Goal: Information Seeking & Learning: Learn about a topic

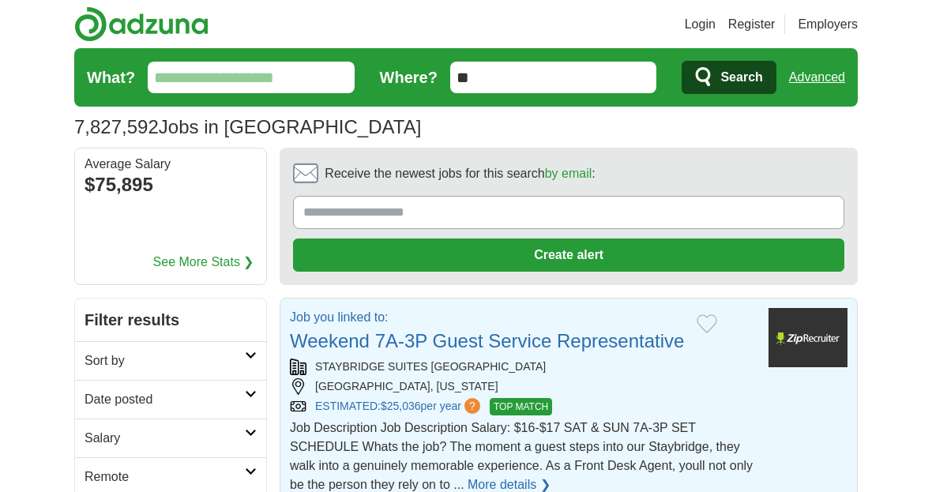
click at [803, 347] on img at bounding box center [807, 337] width 79 height 59
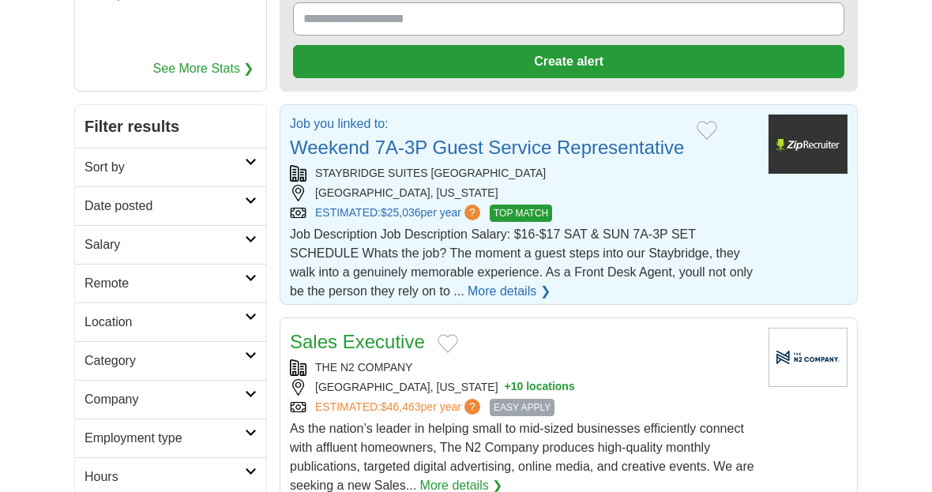
scroll to position [179, 0]
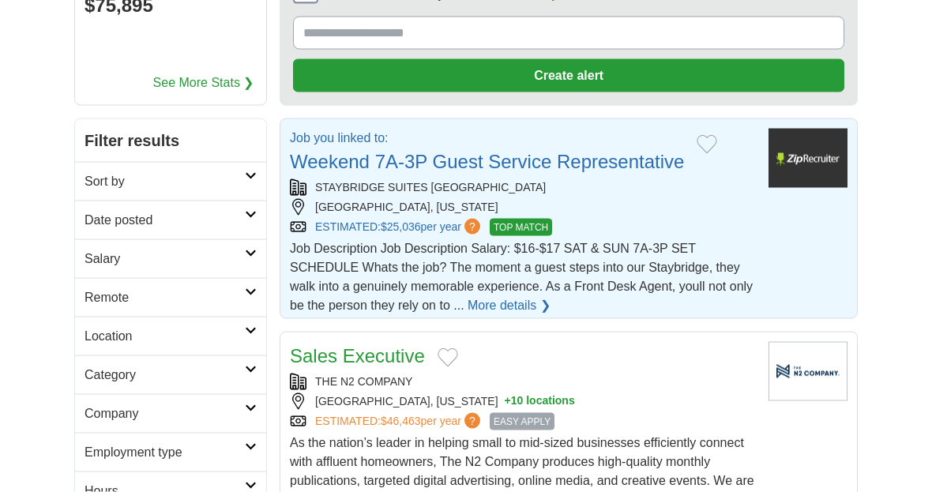
click at [812, 162] on img at bounding box center [807, 158] width 79 height 59
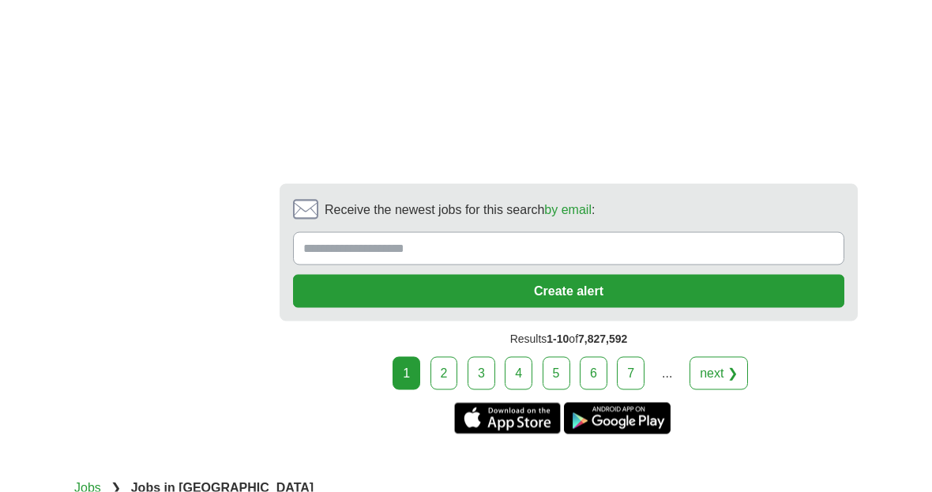
scroll to position [3202, 0]
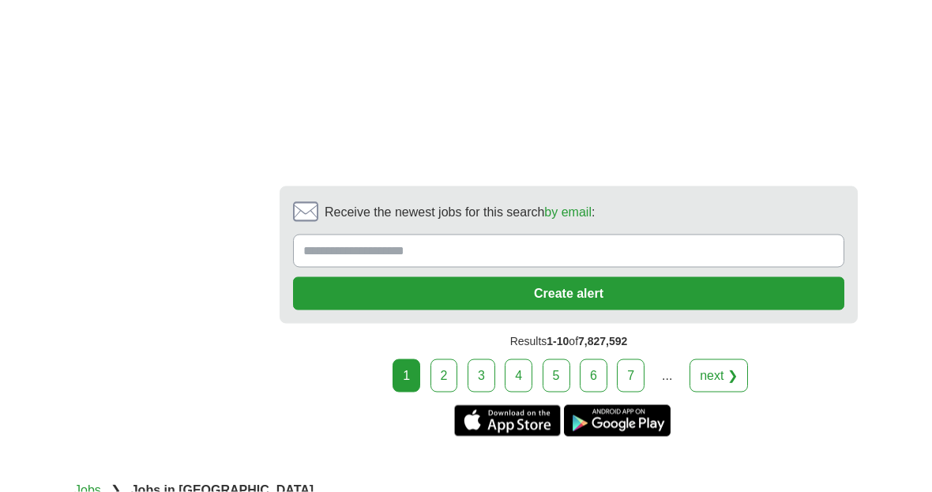
click at [443, 359] on link "2" at bounding box center [444, 375] width 28 height 33
click at [447, 359] on link "2" at bounding box center [444, 375] width 28 height 33
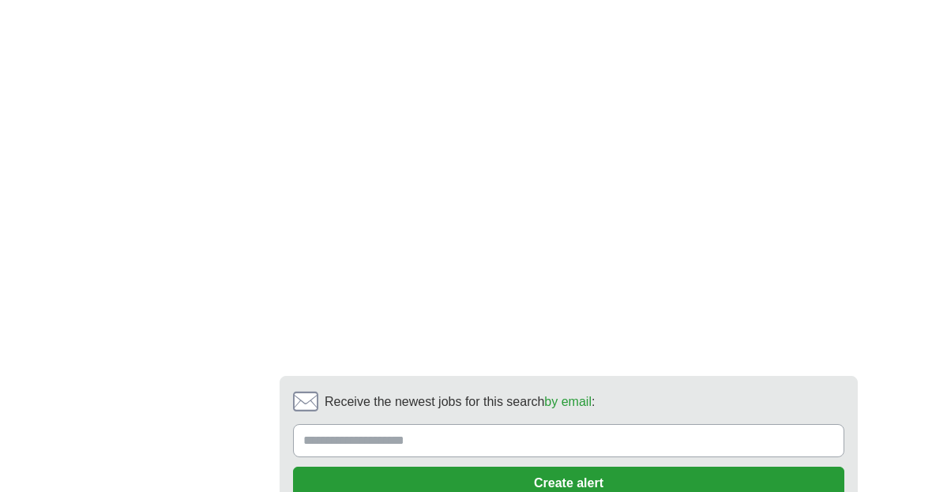
scroll to position [3153, 0]
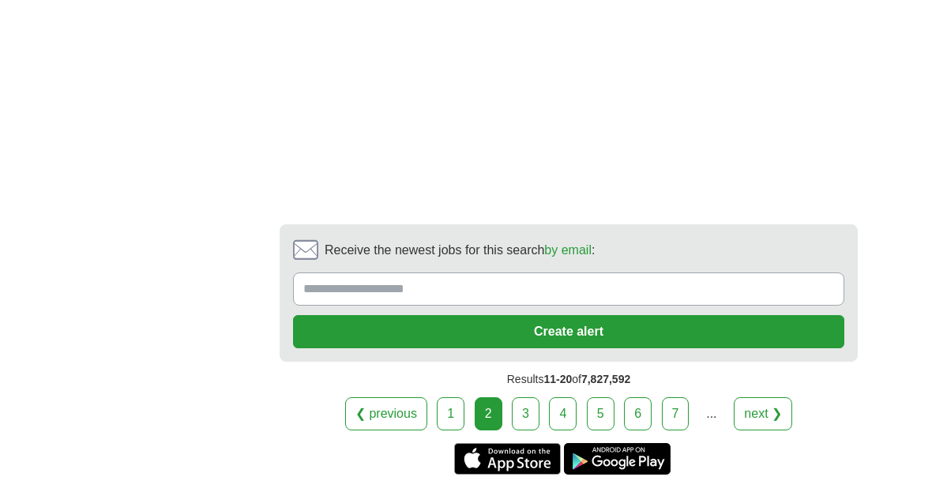
click at [531, 416] on link "3" at bounding box center [526, 413] width 28 height 33
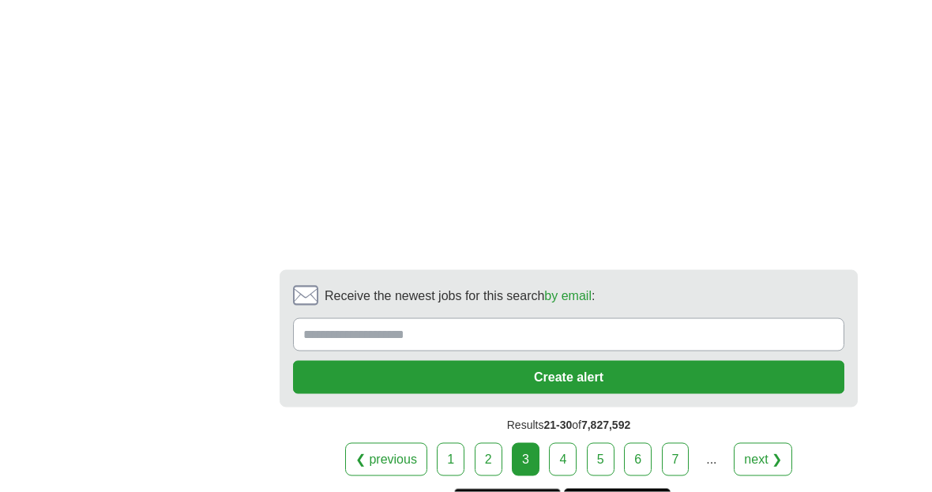
scroll to position [3121, 0]
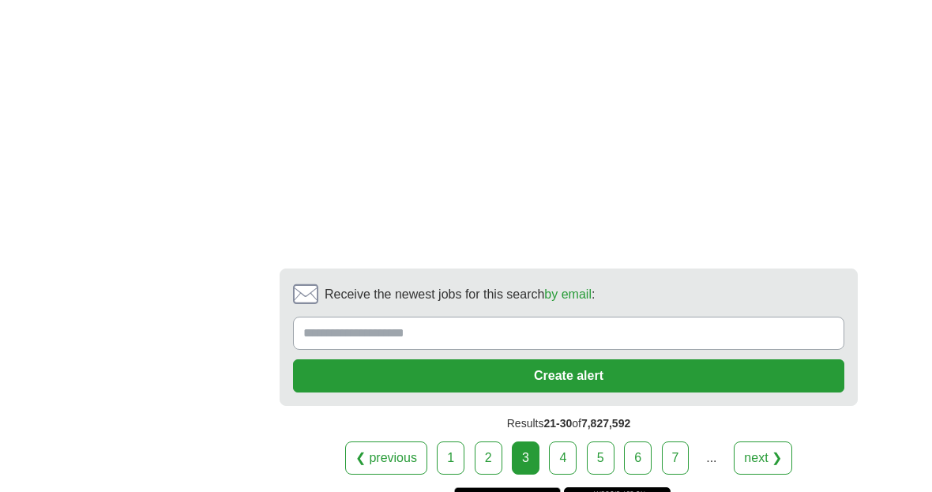
click at [566, 441] on link "4" at bounding box center [563, 457] width 28 height 33
click at [568, 441] on link "4" at bounding box center [563, 457] width 28 height 33
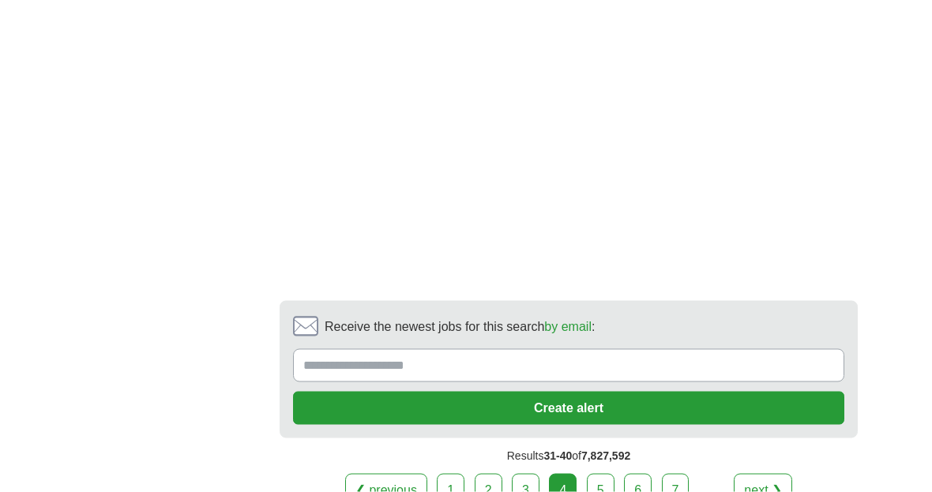
scroll to position [2905, 0]
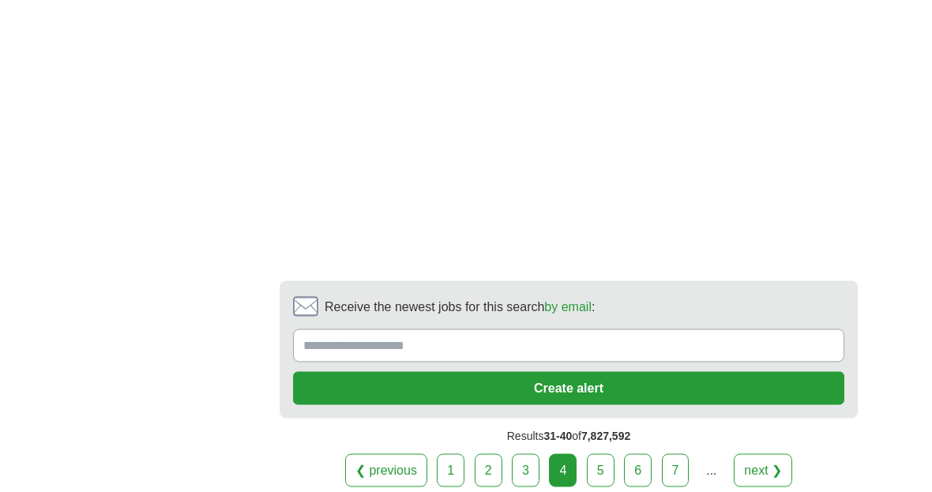
click at [607, 487] on link "5" at bounding box center [601, 470] width 28 height 33
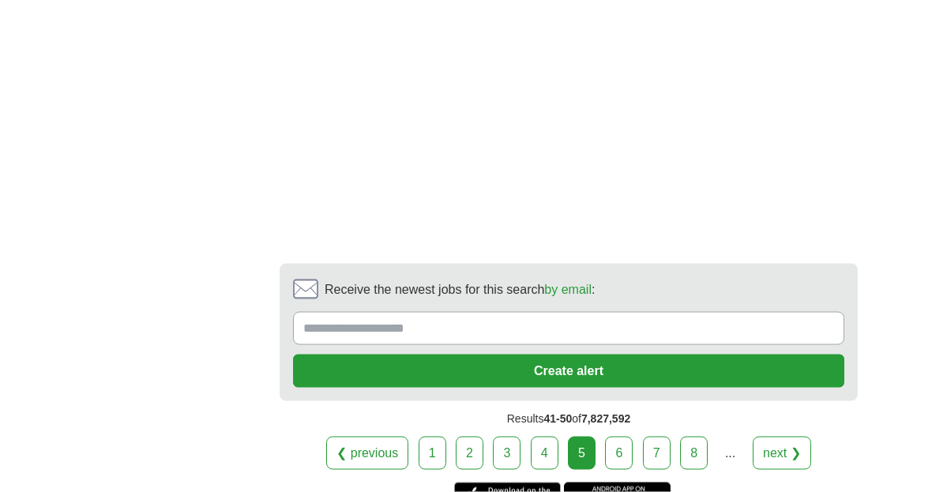
scroll to position [3155, 0]
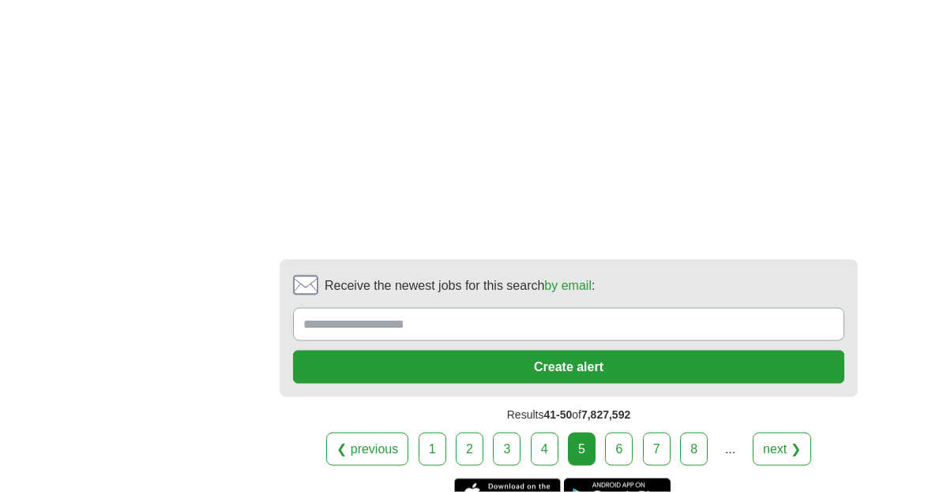
click at [620, 433] on link "6" at bounding box center [619, 449] width 28 height 33
